Goal: Transaction & Acquisition: Purchase product/service

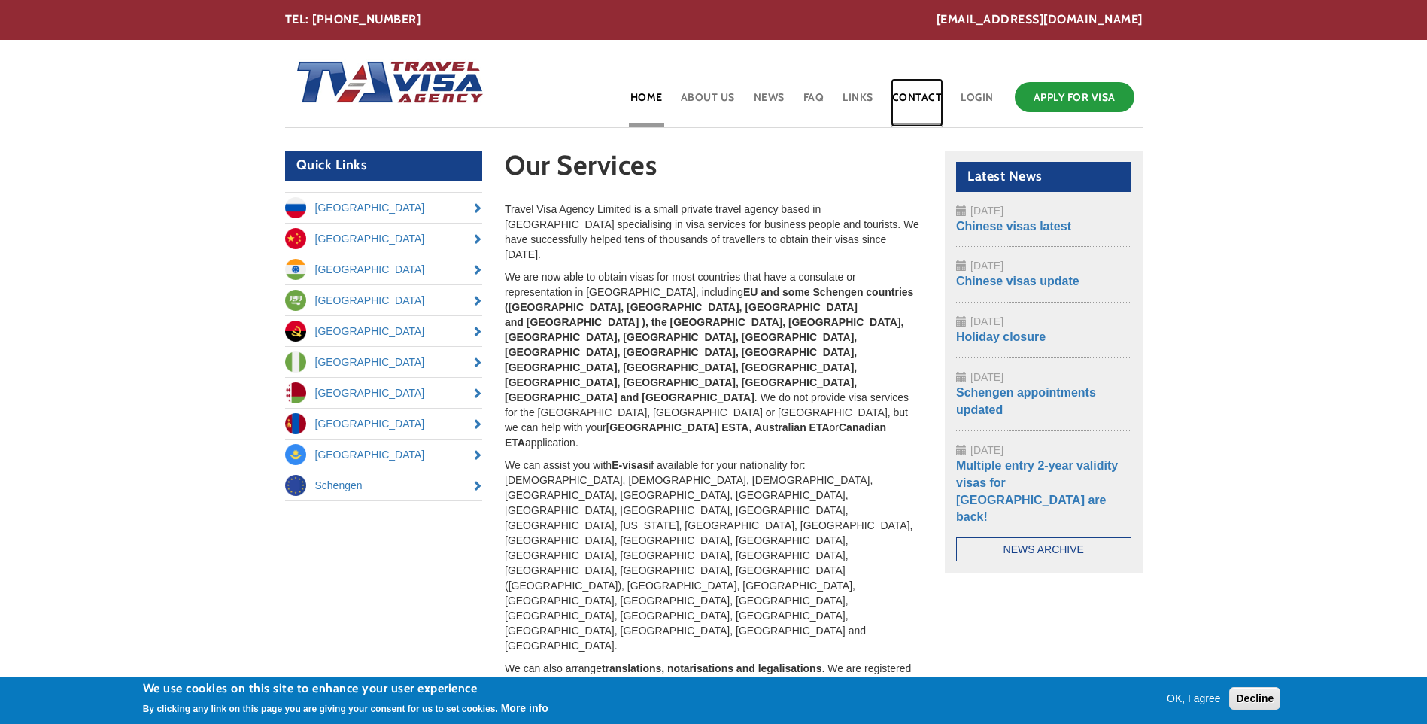
click at [902, 98] on link "Contact" at bounding box center [917, 102] width 53 height 49
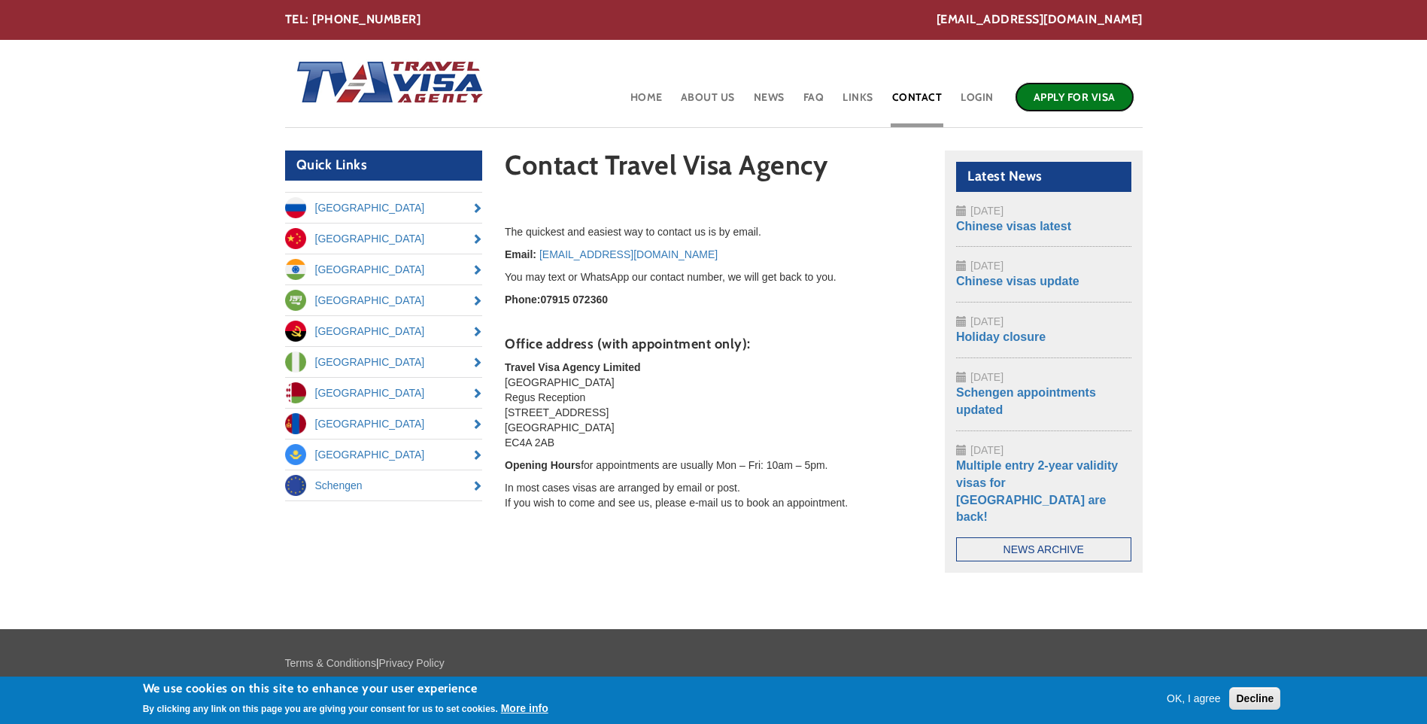
click at [1063, 96] on link "Apply for Visa" at bounding box center [1075, 97] width 120 height 30
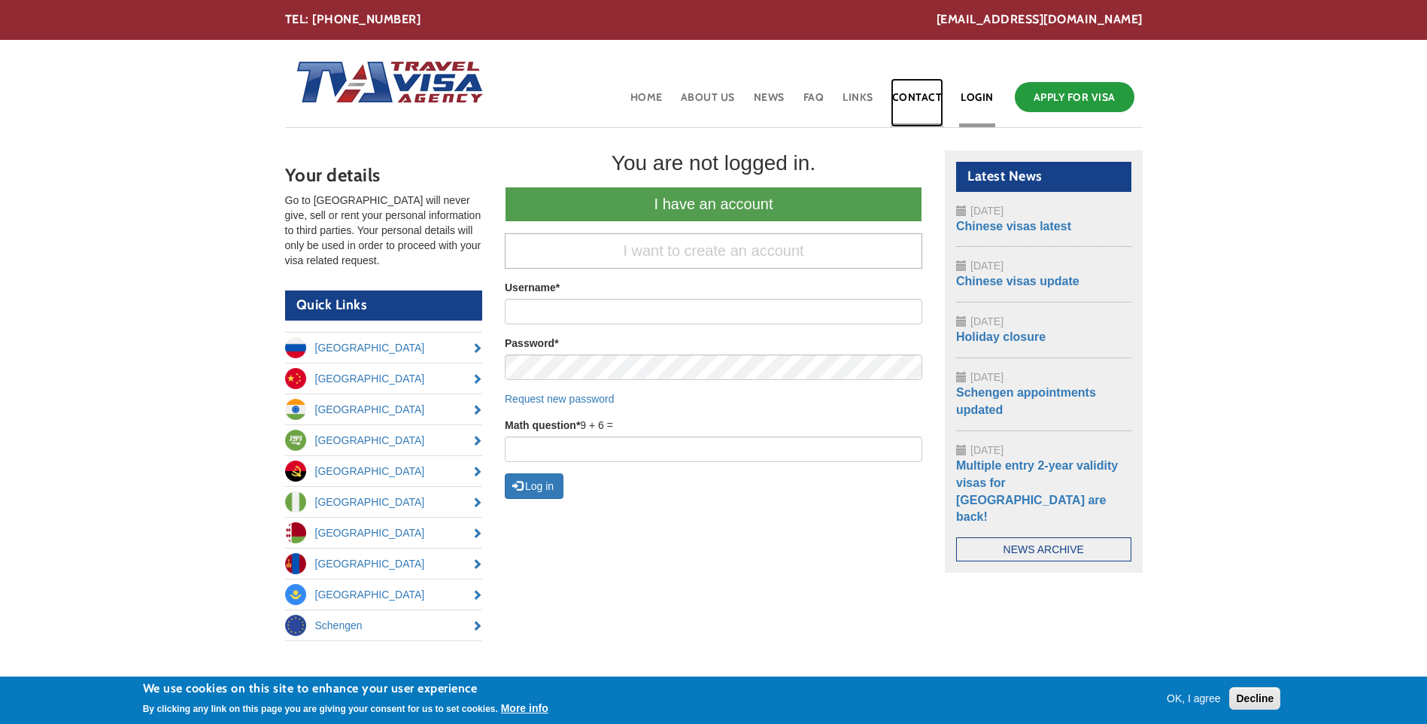
click at [927, 93] on link "Contact" at bounding box center [917, 102] width 53 height 49
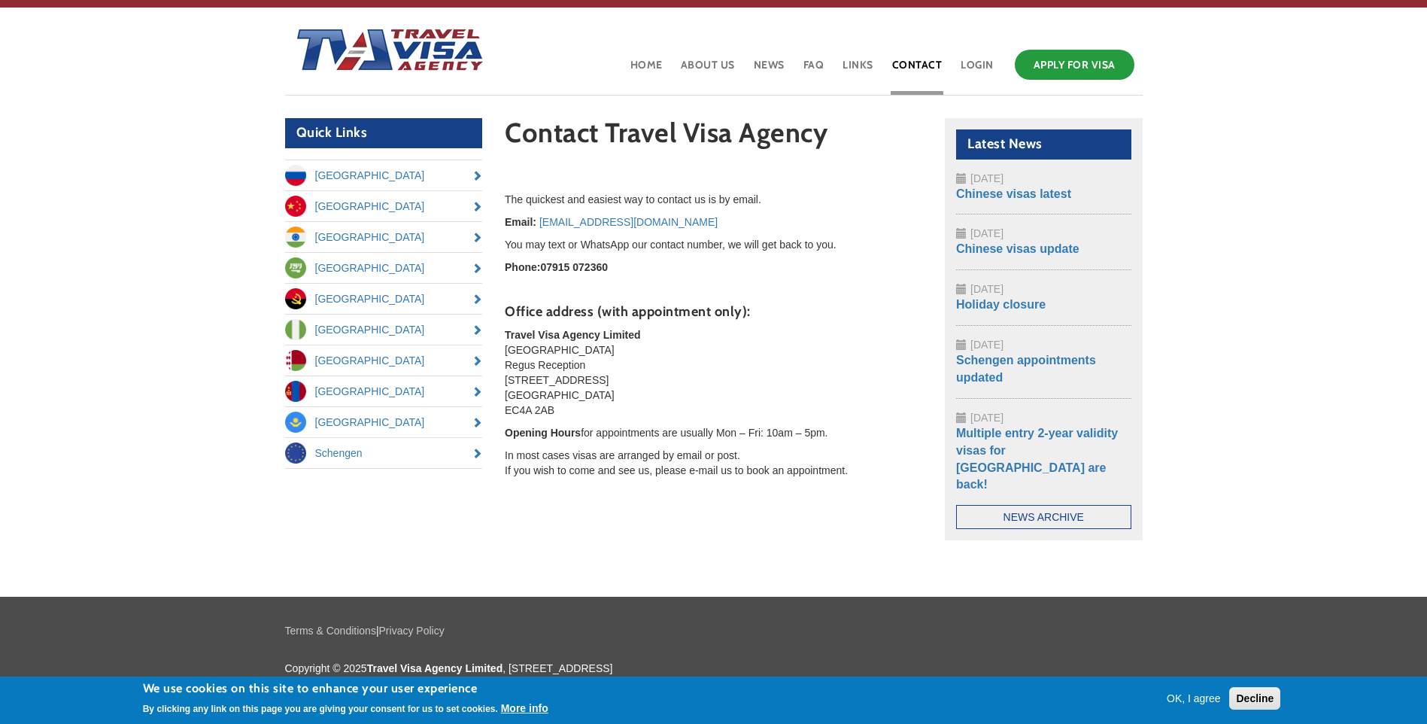
scroll to position [33, 0]
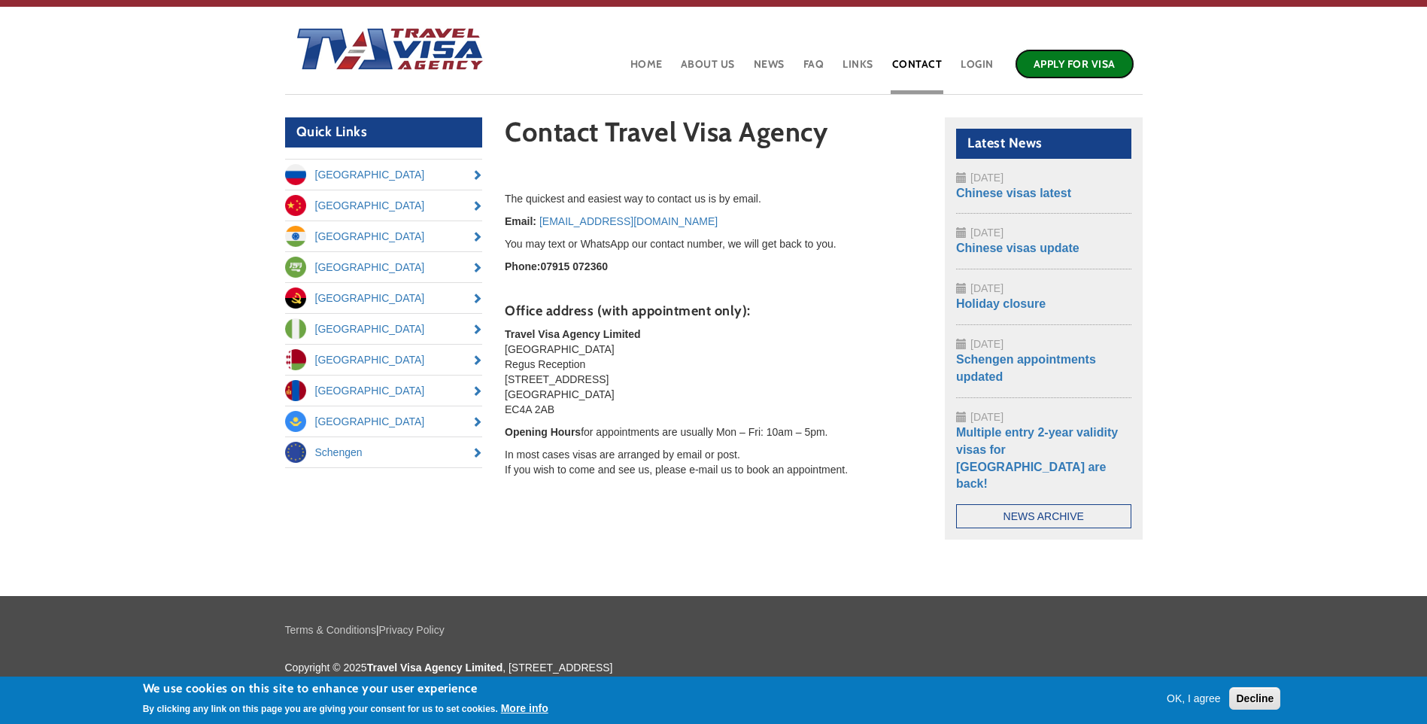
click at [1064, 68] on link "Apply for Visa" at bounding box center [1075, 64] width 120 height 30
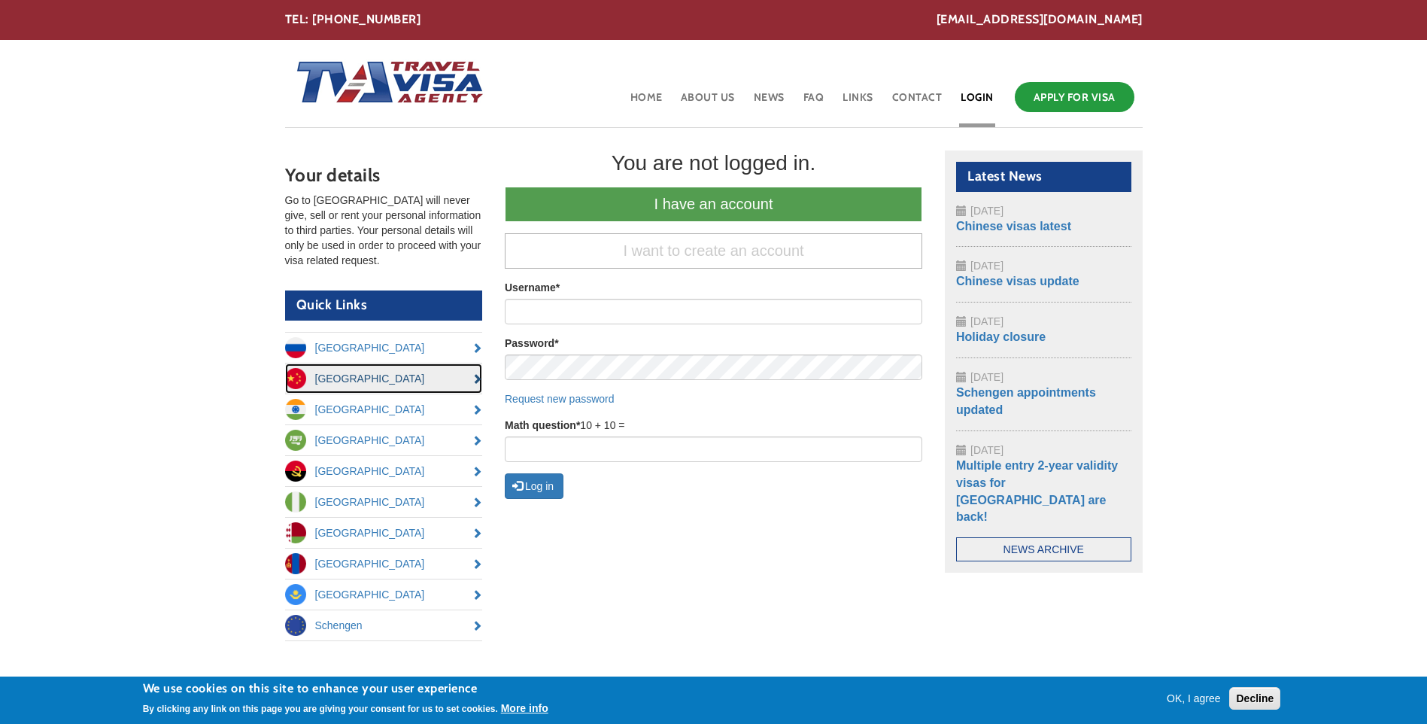
click at [390, 368] on link "[GEOGRAPHIC_DATA]" at bounding box center [384, 378] width 198 height 30
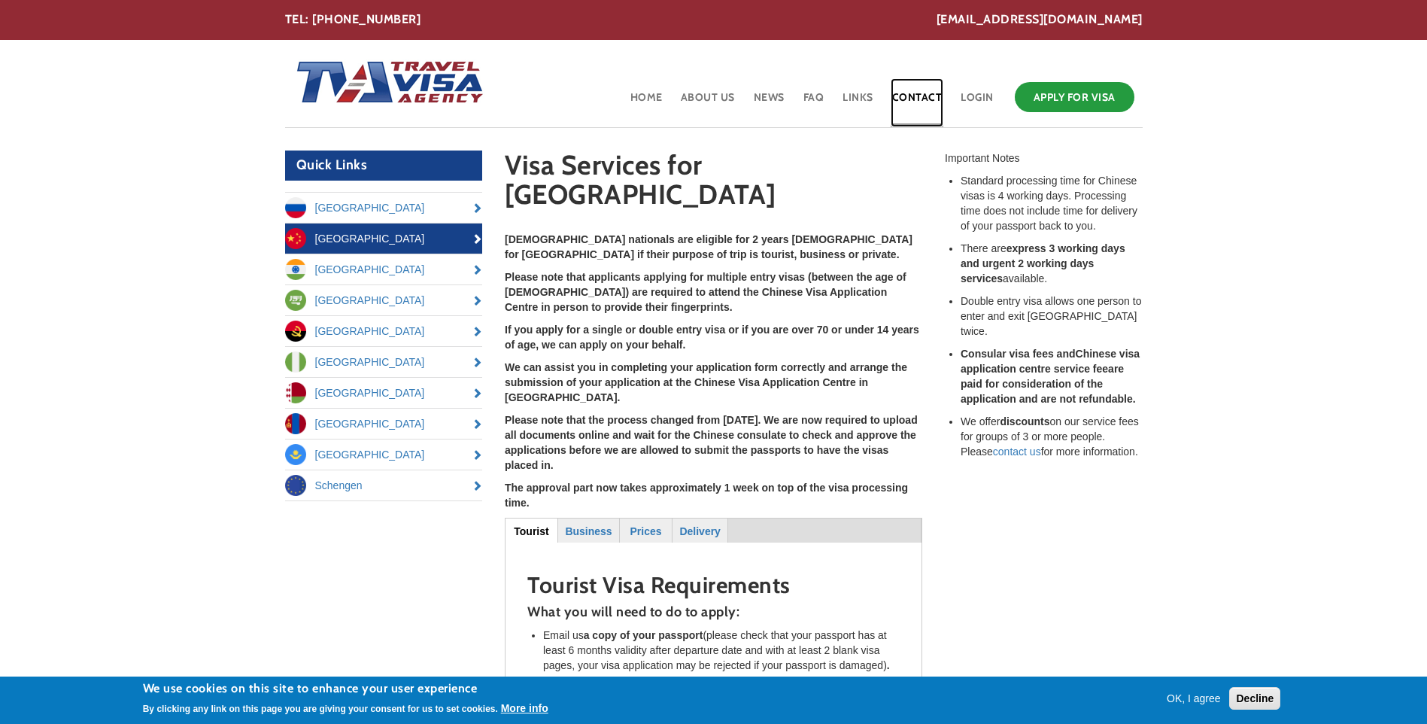
click at [922, 99] on link "Contact" at bounding box center [917, 102] width 53 height 49
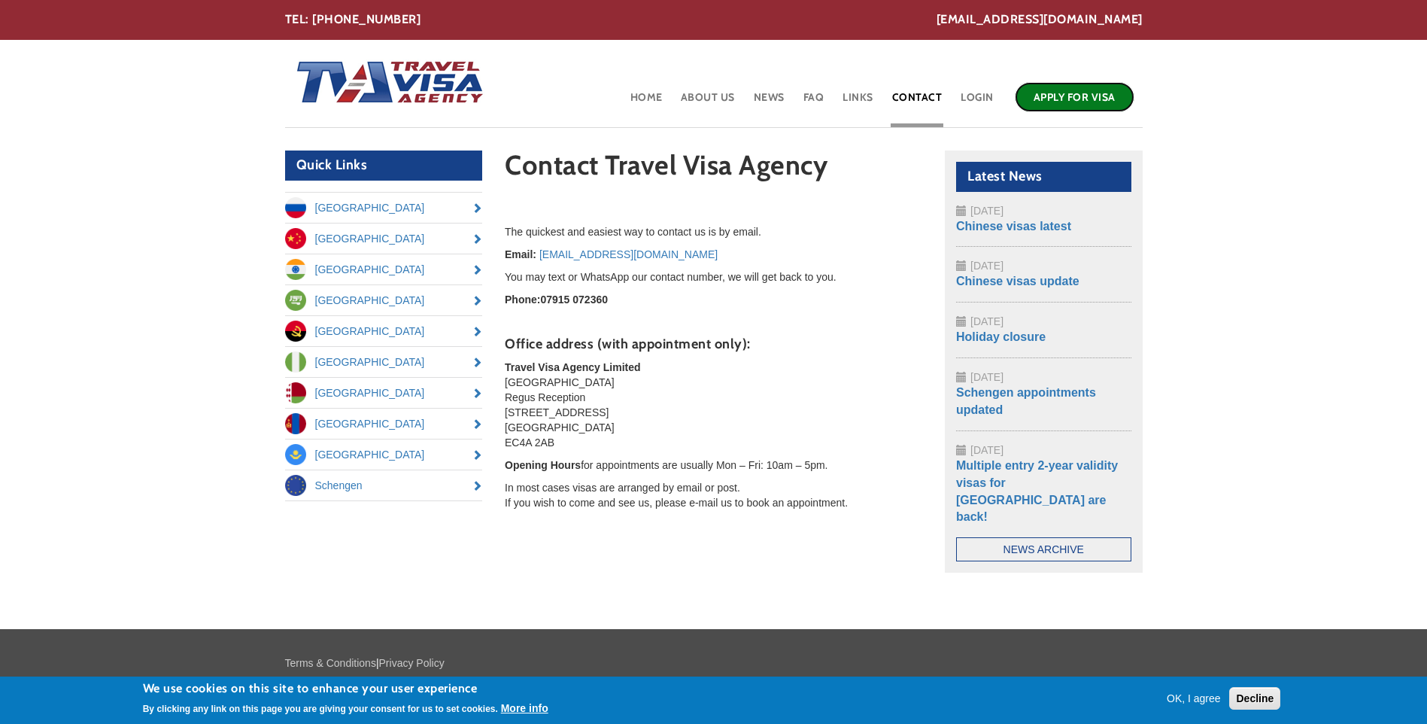
click at [1063, 96] on link "Apply for Visa" at bounding box center [1075, 97] width 120 height 30
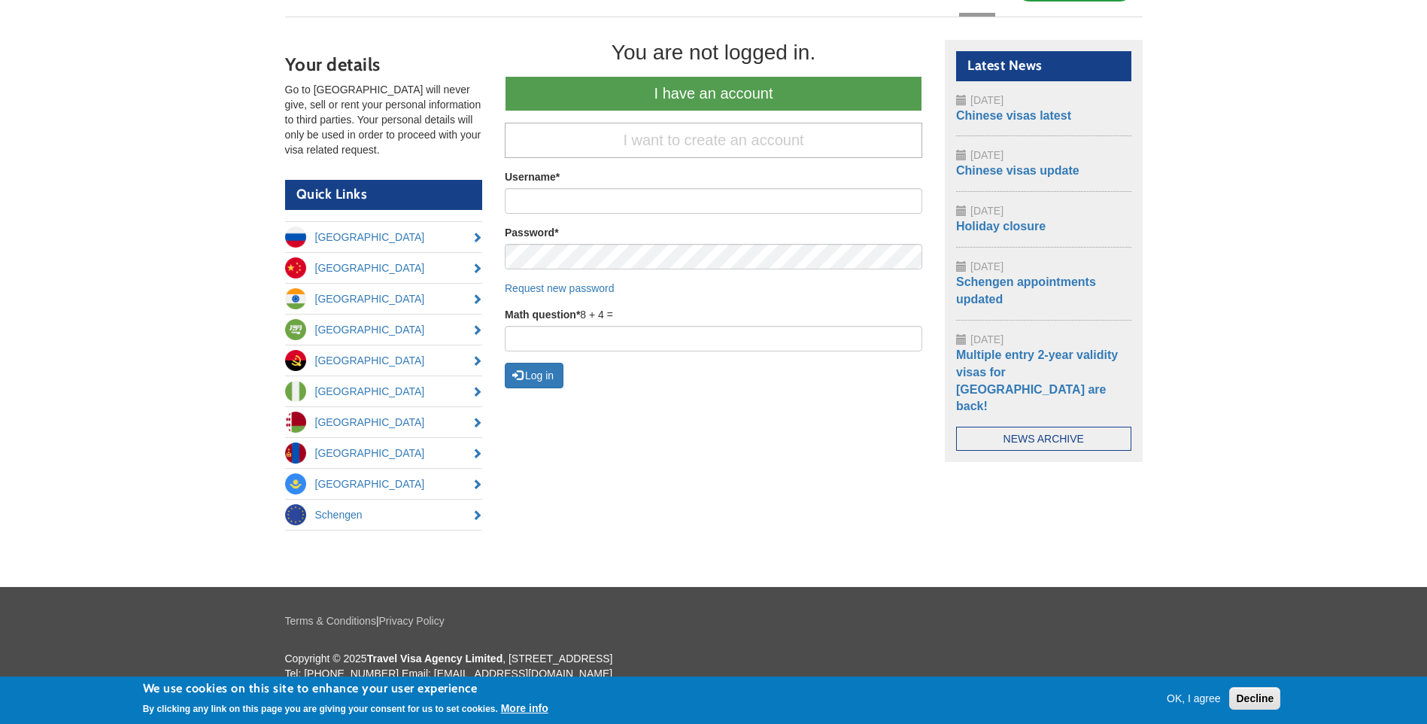
scroll to position [119, 0]
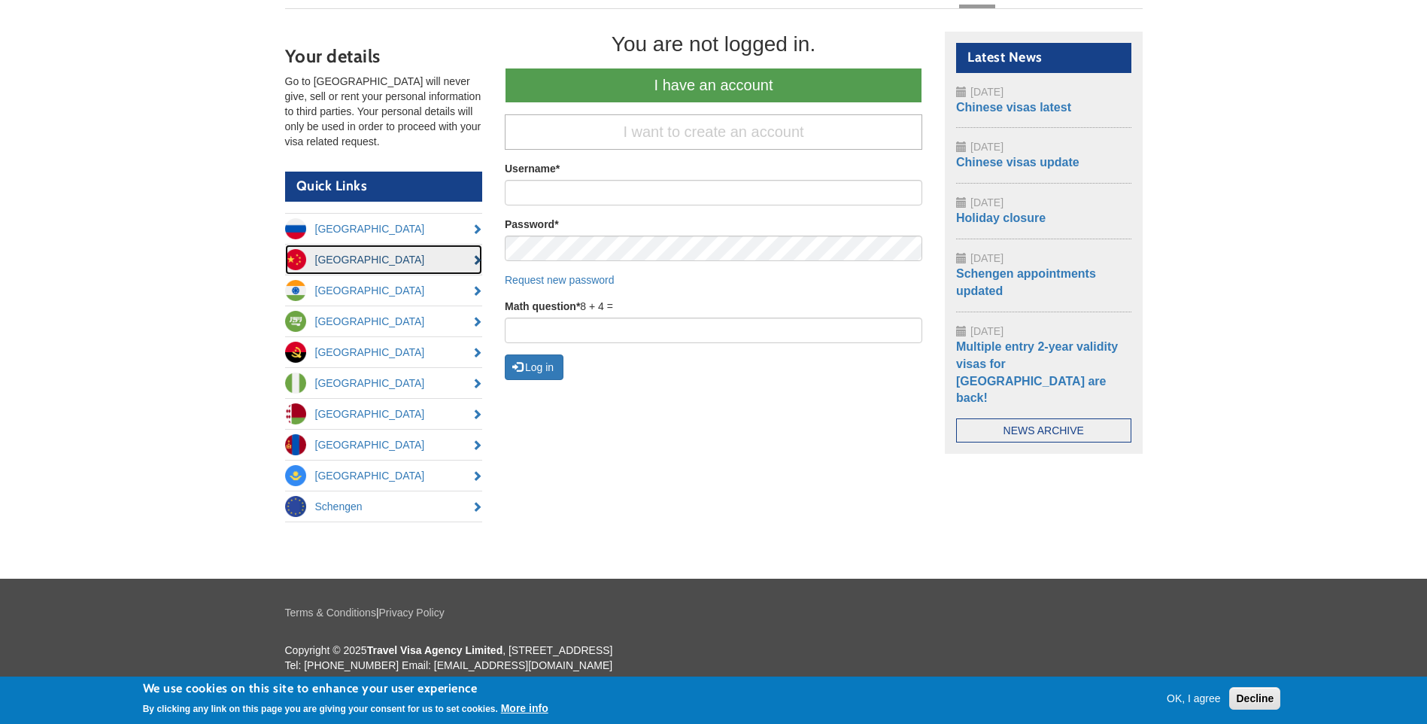
click at [387, 260] on link "[GEOGRAPHIC_DATA]" at bounding box center [384, 259] width 198 height 30
